Goal: Check status: Check status

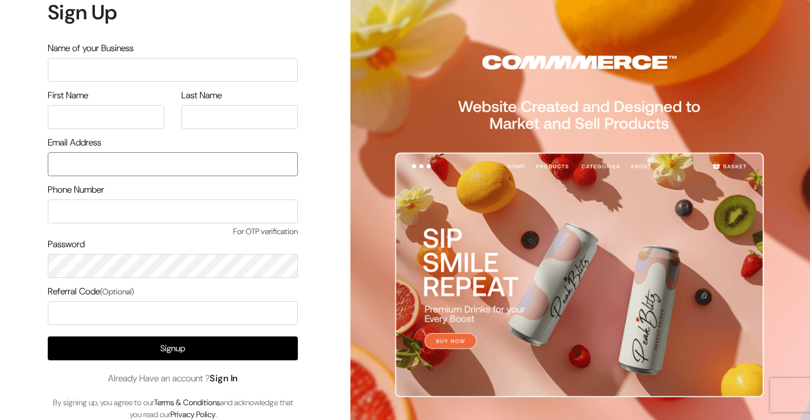
type input "Kirankumardsbdm@gmail.com"
click at [235, 377] on link "Sign In" at bounding box center [224, 378] width 28 height 12
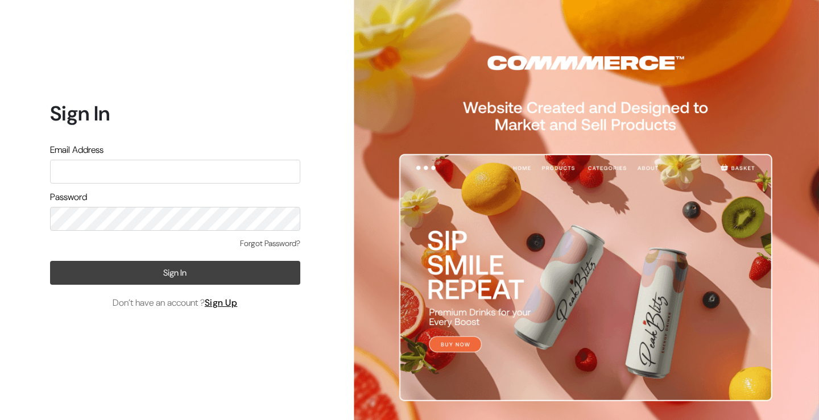
type input "Kirankumardsbdm@gmail.com"
click at [169, 277] on button "Sign In" at bounding box center [175, 273] width 250 height 24
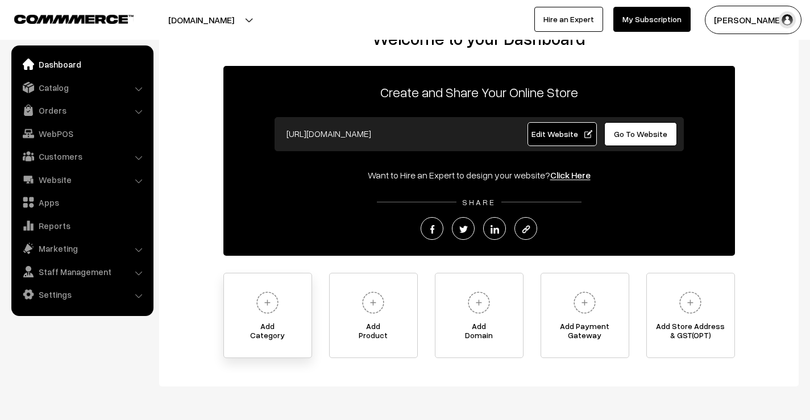
scroll to position [57, 0]
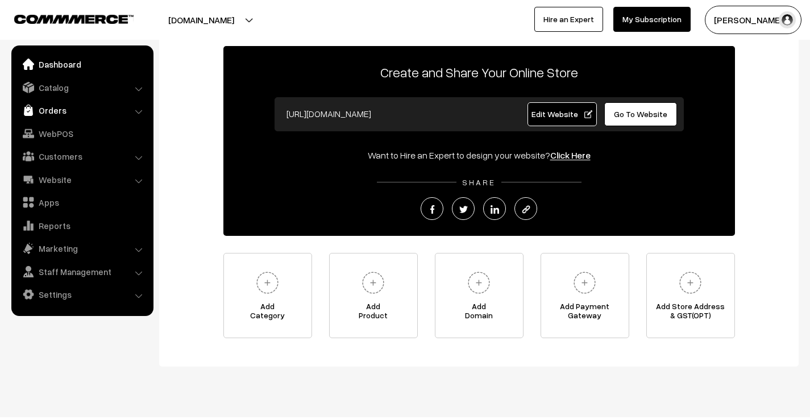
click at [55, 110] on link "Orders" at bounding box center [81, 110] width 135 height 20
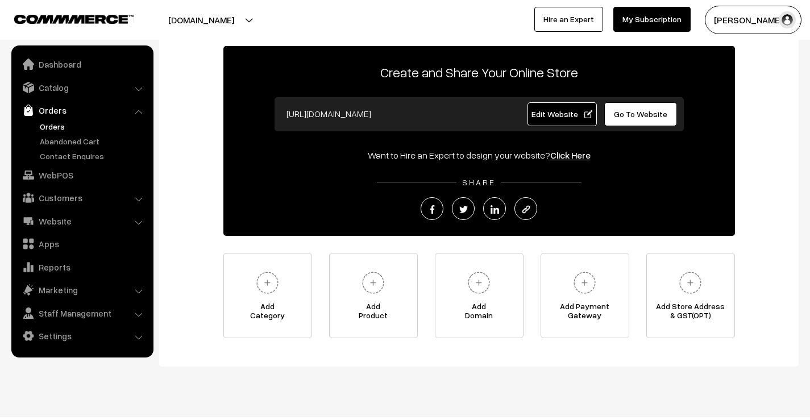
click at [55, 121] on link "Orders" at bounding box center [93, 127] width 113 height 12
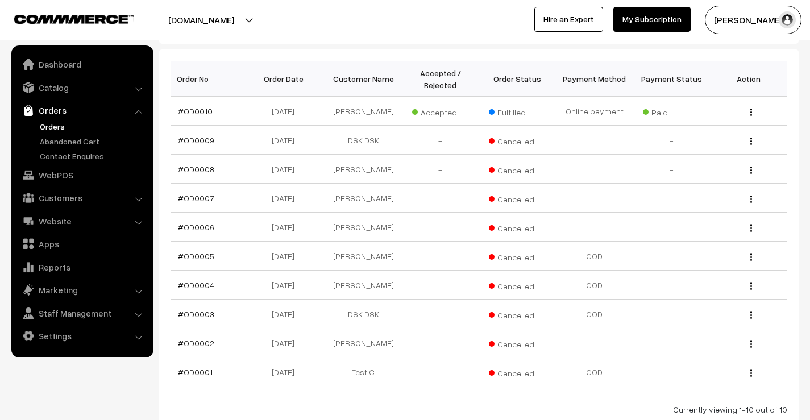
scroll to position [114, 0]
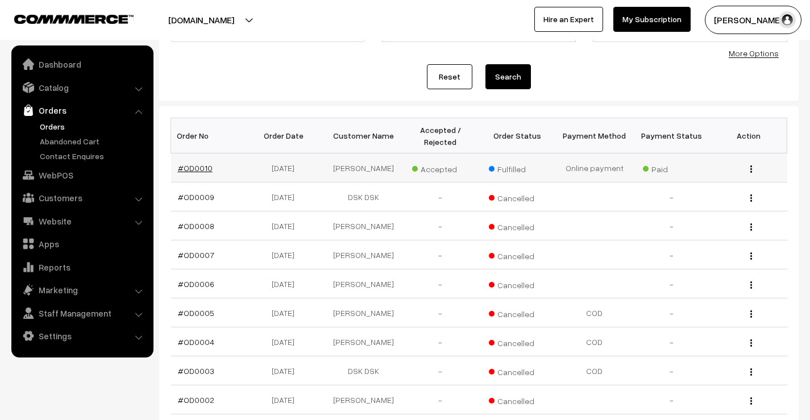
click at [186, 165] on link "#OD0010" at bounding box center [195, 168] width 35 height 10
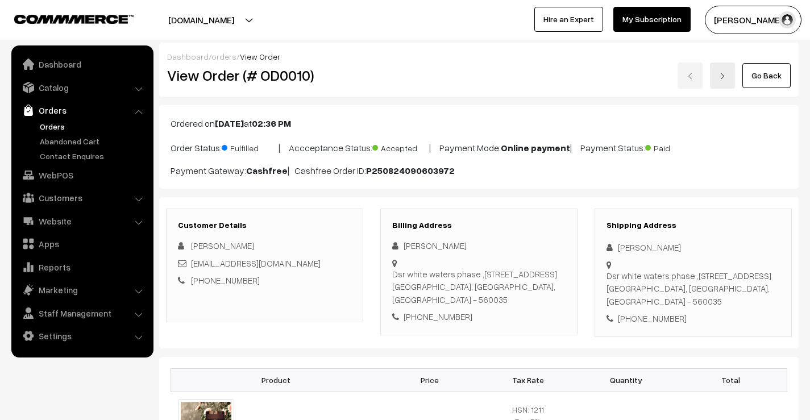
click at [691, 76] on div "Go Back" at bounding box center [586, 76] width 410 height 26
click at [692, 78] on div "Go Back" at bounding box center [586, 76] width 410 height 26
click at [760, 84] on link "Go Back" at bounding box center [766, 75] width 48 height 25
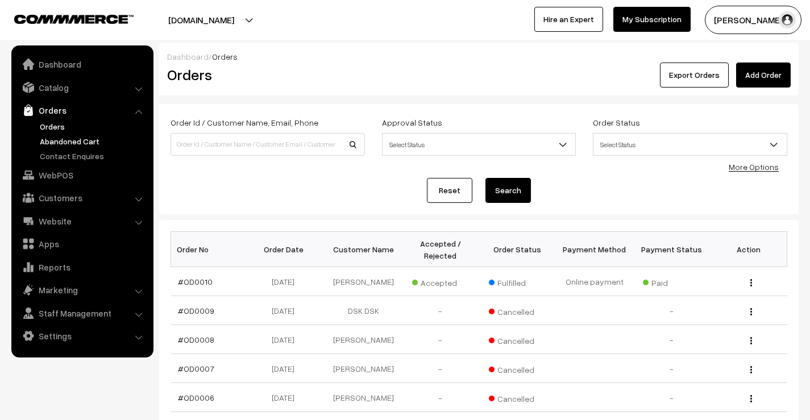
click at [73, 139] on link "Abandoned Cart" at bounding box center [93, 141] width 113 height 12
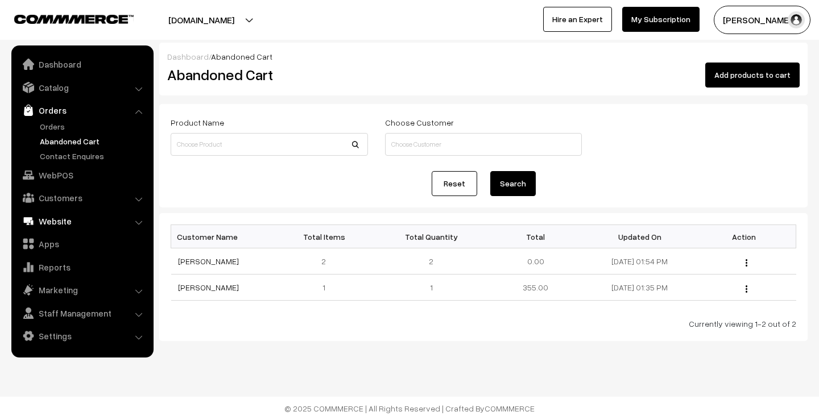
click at [58, 221] on link "Website" at bounding box center [81, 221] width 135 height 20
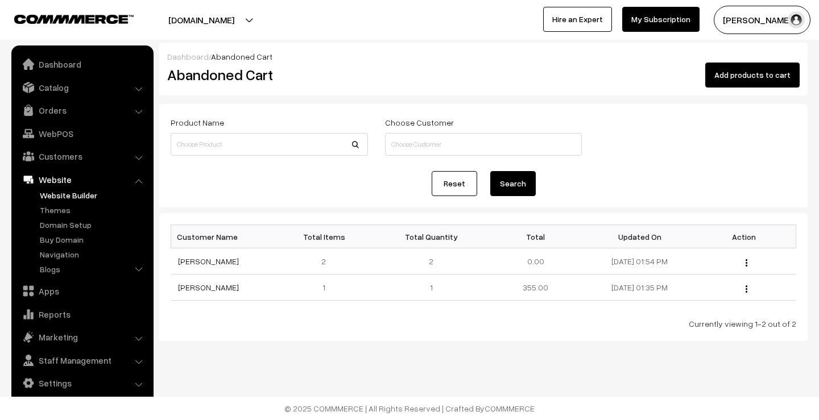
click at [70, 193] on link "Website Builder" at bounding box center [93, 195] width 113 height 12
